Goal: Obtain resource: Download file/media

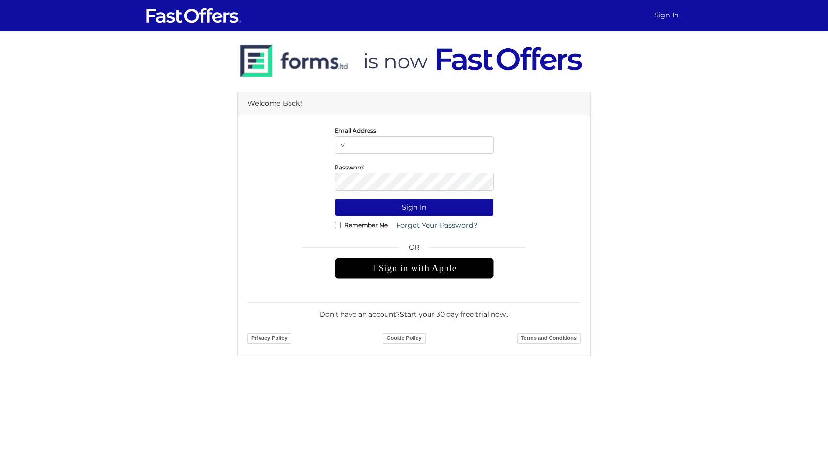
type input "vanessa.elliston@gmail.com"
click at [335, 199] on button "Sign In" at bounding box center [414, 208] width 159 height 18
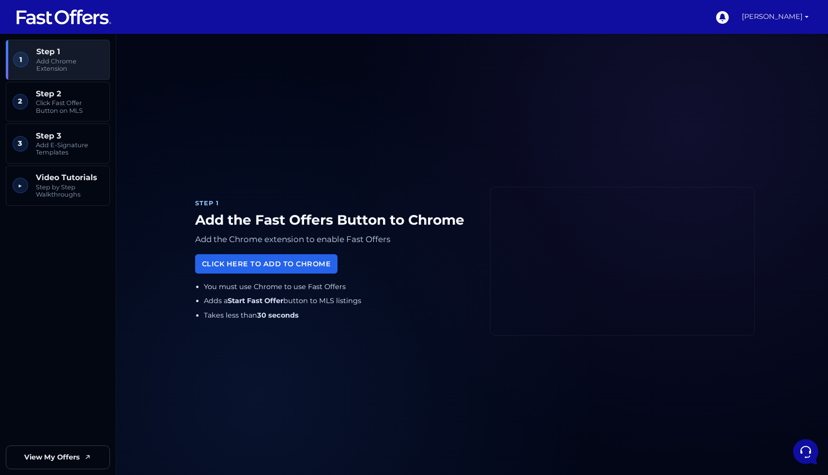
click at [806, 15] on link "[PERSON_NAME]" at bounding box center [775, 17] width 75 height 34
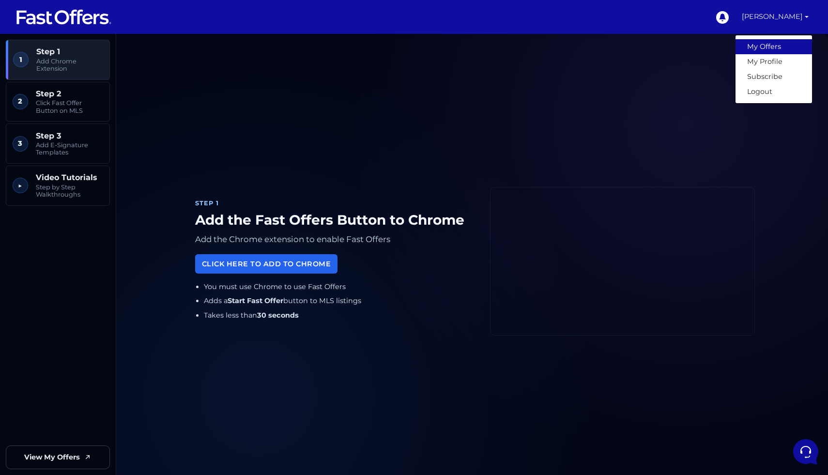
click at [783, 46] on link "My Offers" at bounding box center [774, 46] width 77 height 15
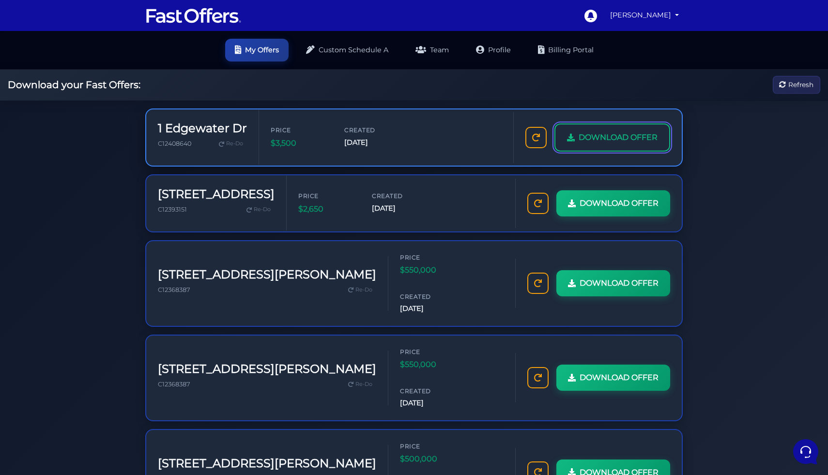
click at [617, 140] on span "DOWNLOAD OFFER" at bounding box center [618, 137] width 79 height 13
